Goal: Check status: Check status

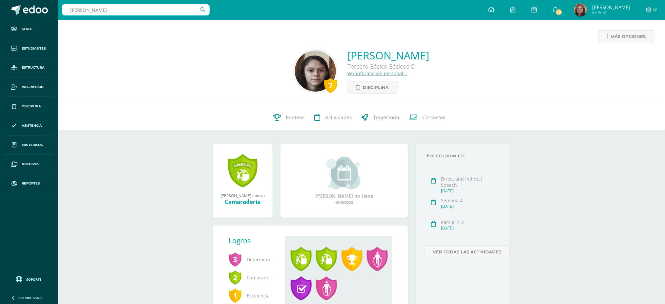
type input "[PERSON_NAME]"
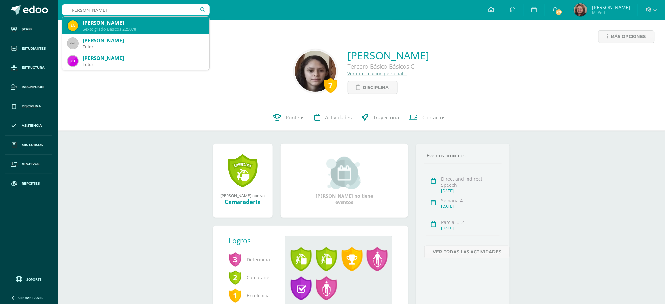
click at [128, 20] on div "[PERSON_NAME]" at bounding box center [143, 22] width 121 height 7
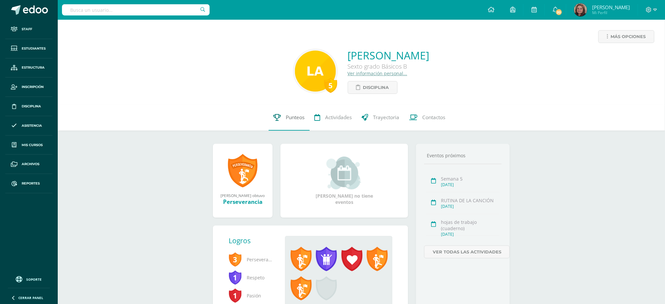
click at [283, 116] on link "Punteos" at bounding box center [289, 117] width 41 height 26
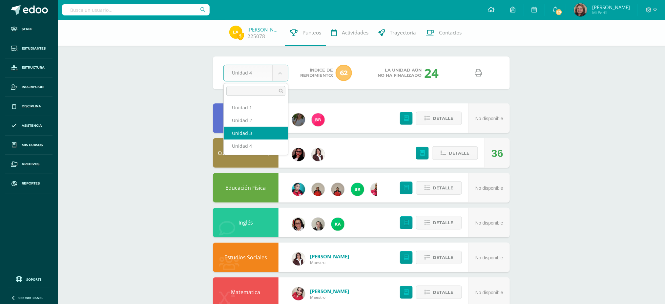
select select "Unidad 3"
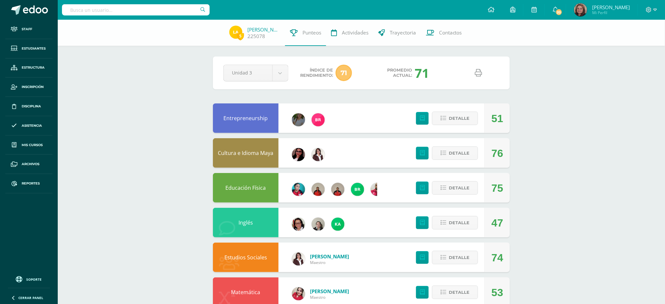
click at [480, 75] on icon at bounding box center [478, 72] width 7 height 7
